Goal: Task Accomplishment & Management: Use online tool/utility

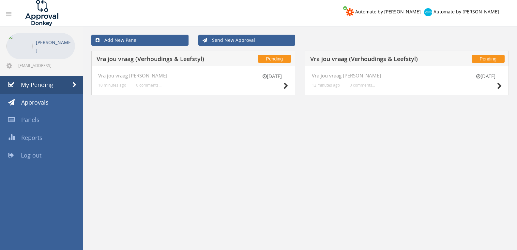
click at [495, 85] on div "[DATE]" at bounding box center [486, 82] width 33 height 19
click at [499, 87] on icon at bounding box center [500, 86] width 5 height 7
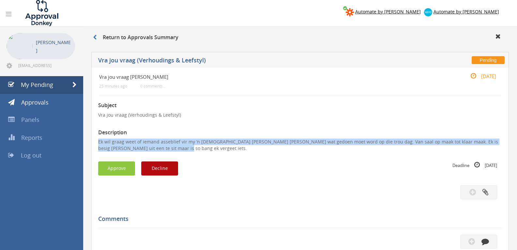
drag, startPoint x: 155, startPoint y: 148, endPoint x: 90, endPoint y: 139, distance: 65.6
click at [90, 139] on div "Pending Vra jou vraag ([PERSON_NAME] & Leefstyl) Vra jou vraag [PERSON_NAME] 25…" at bounding box center [300, 214] width 424 height 331
copy p "Ek wil graag weet of iemand asseblief vir my ‘n [DEMOGRAPHIC_DATA] [PERSON_NAME…"
click at [162, 169] on button "Decline" at bounding box center [159, 168] width 37 height 14
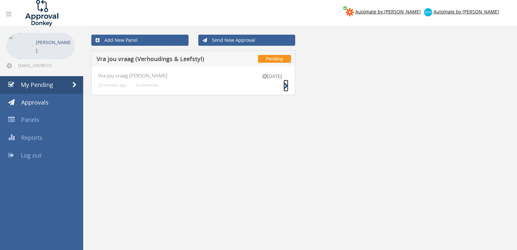
click at [285, 85] on icon at bounding box center [286, 86] width 5 height 7
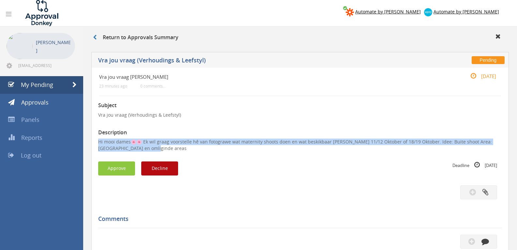
drag, startPoint x: 135, startPoint y: 144, endPoint x: 92, endPoint y: 138, distance: 43.5
click at [92, 138] on div "Vra jou vraag [PERSON_NAME] 23 minutes ago 0 comments... [DATE] Subject Vra jou…" at bounding box center [300, 213] width 418 height 291
copy p "Hi mooi dames🌸🌸 Ek wil graag voorstelle hê van fotograwe wat maternity shoots d…"
